Goal: Navigation & Orientation: Find specific page/section

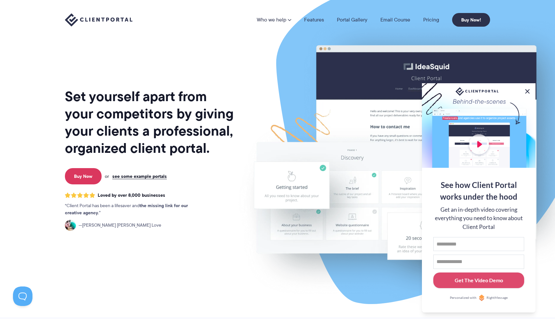
click at [528, 89] on button at bounding box center [528, 91] width 8 height 8
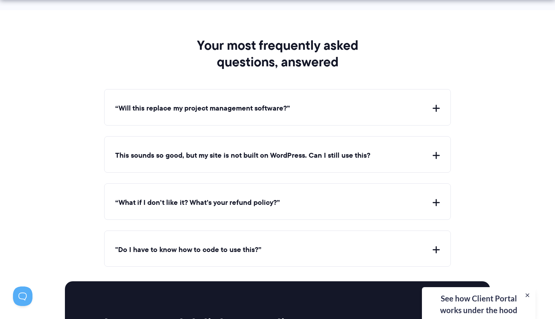
scroll to position [2338, 0]
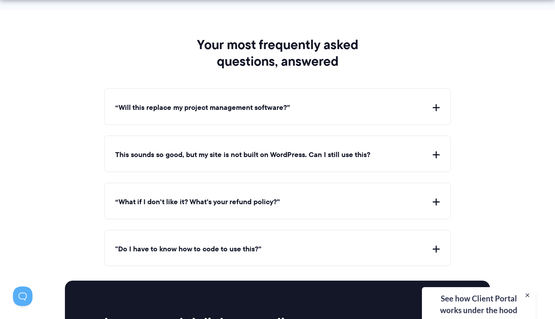
click at [436, 104] on button "“Will this replace my project management software?”" at bounding box center [277, 108] width 325 height 10
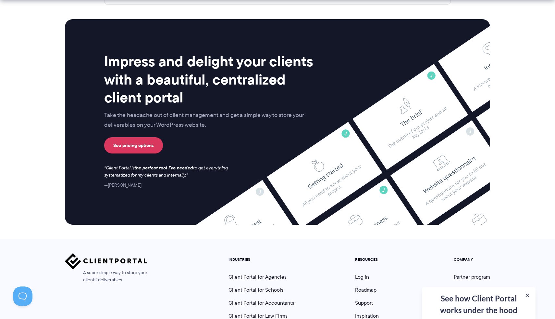
scroll to position [2732, 0]
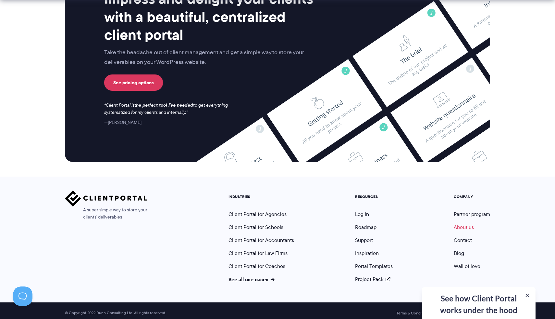
click at [467, 223] on link "About us" at bounding box center [464, 226] width 20 height 7
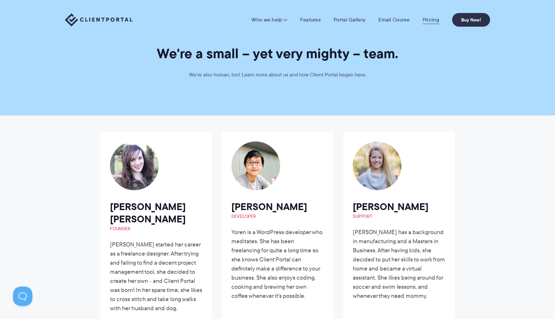
click at [435, 19] on link "Pricing" at bounding box center [431, 20] width 17 height 6
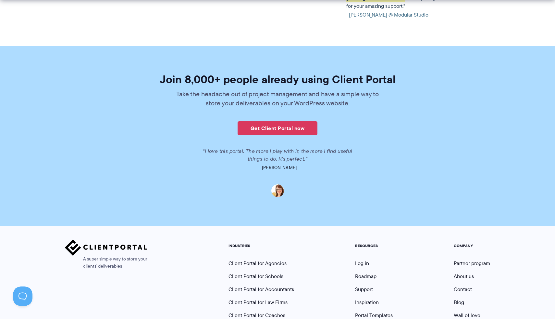
scroll to position [1559, 0]
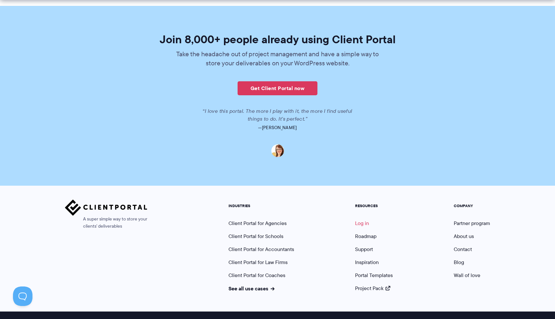
click at [360, 219] on link "Log in" at bounding box center [362, 222] width 14 height 7
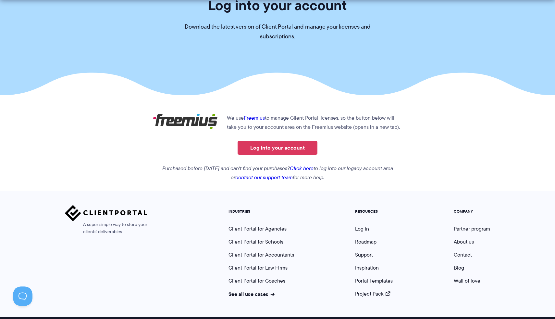
scroll to position [81, 0]
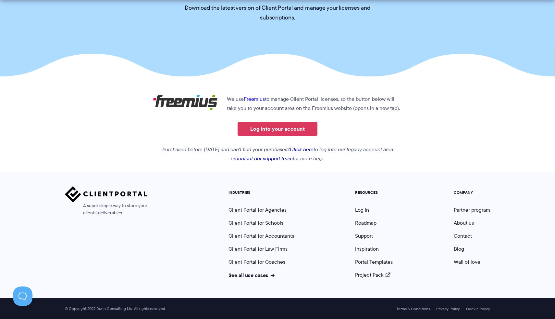
click at [269, 158] on link "contact our support team" at bounding box center [263, 158] width 57 height 7
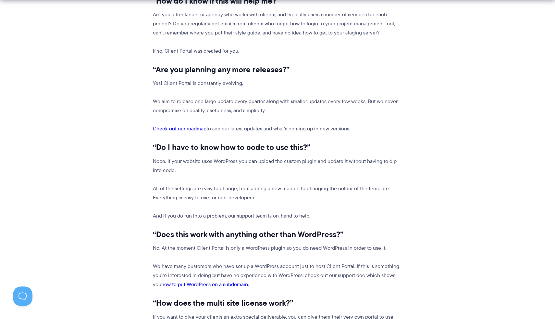
scroll to position [539, 0]
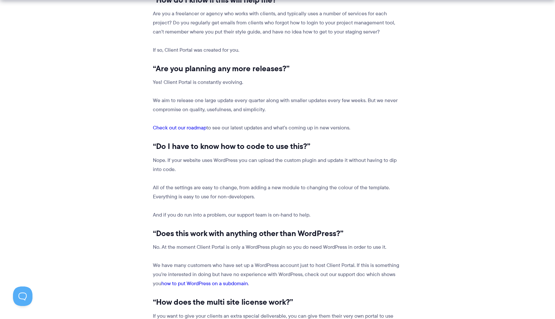
click at [195, 127] on link "Check out our roadmap" at bounding box center [180, 127] width 54 height 7
